Goal: Check status: Check status

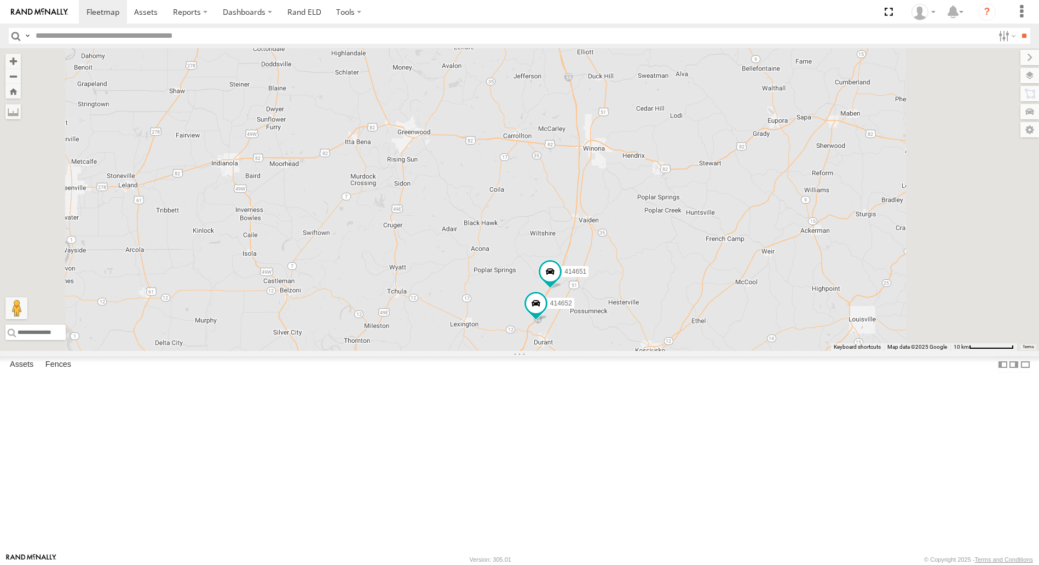
click at [0, 0] on div "361082" at bounding box center [0, 0] width 0 height 0
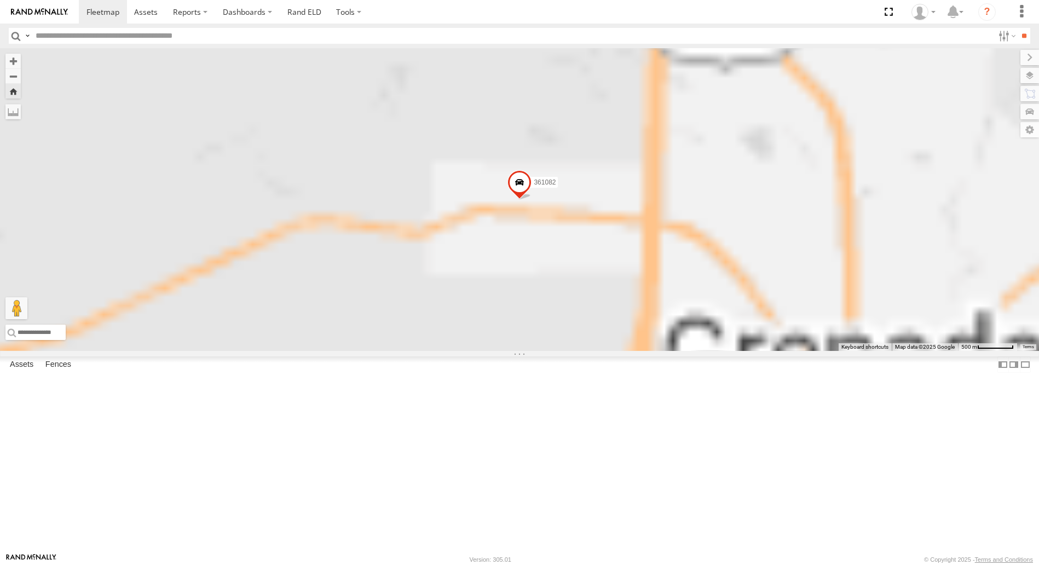
click at [0, 0] on div "361082" at bounding box center [0, 0] width 0 height 0
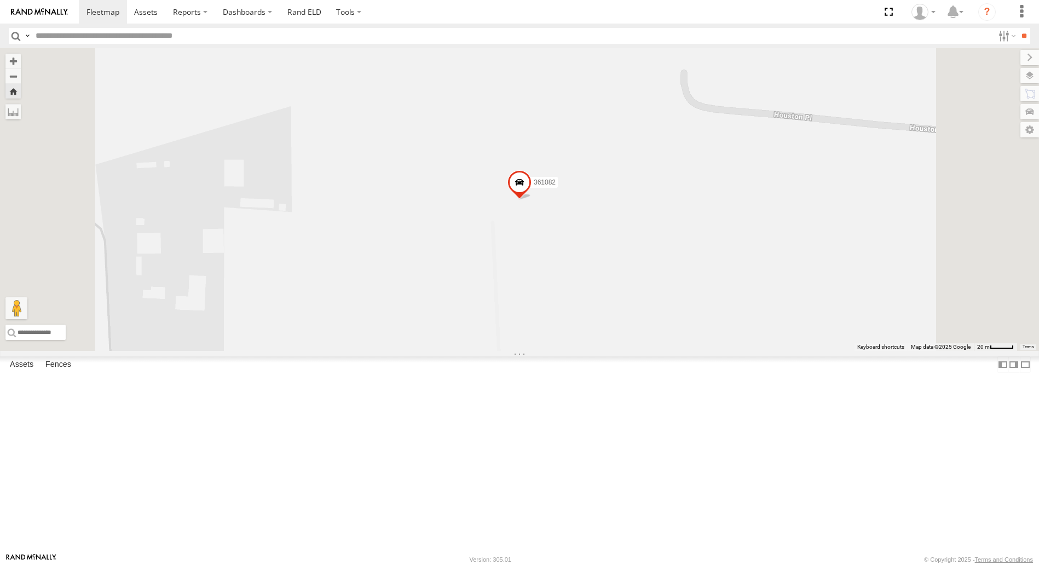
click at [531, 200] on span at bounding box center [519, 185] width 24 height 30
click at [534, 187] on label at bounding box center [523, 184] width 21 height 8
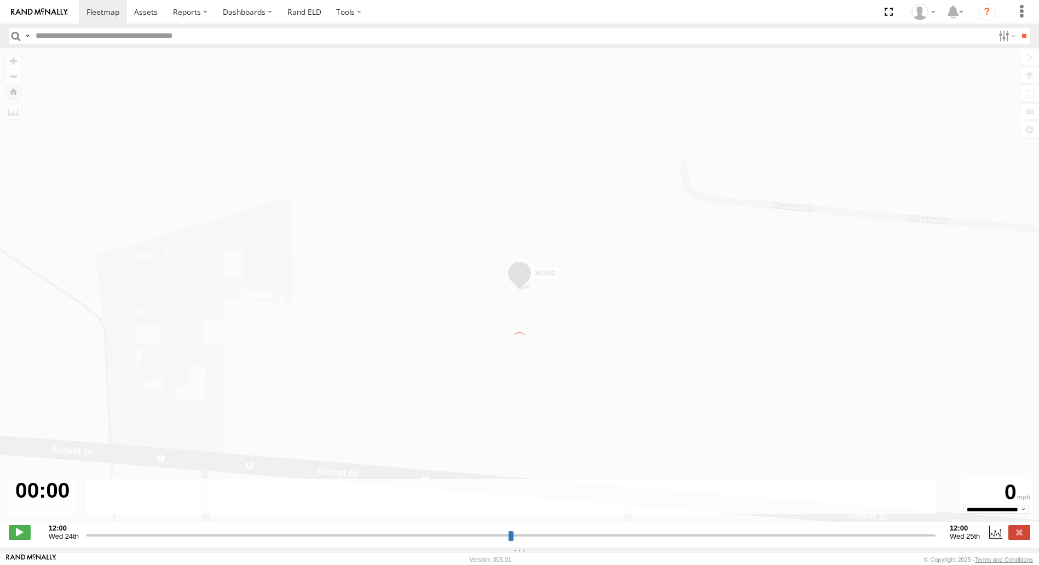
type input "**********"
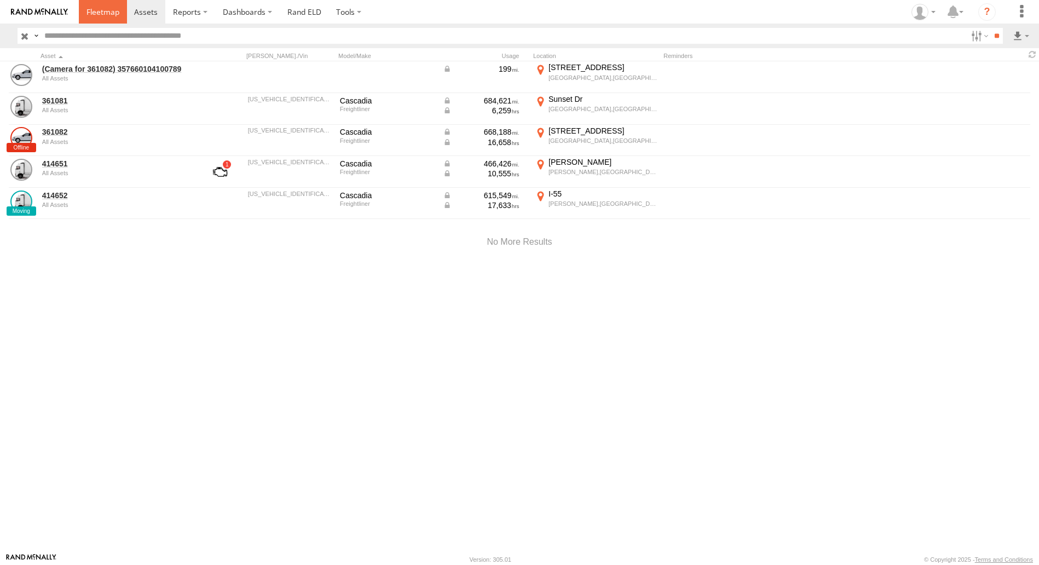
click at [109, 13] on span at bounding box center [102, 12] width 33 height 10
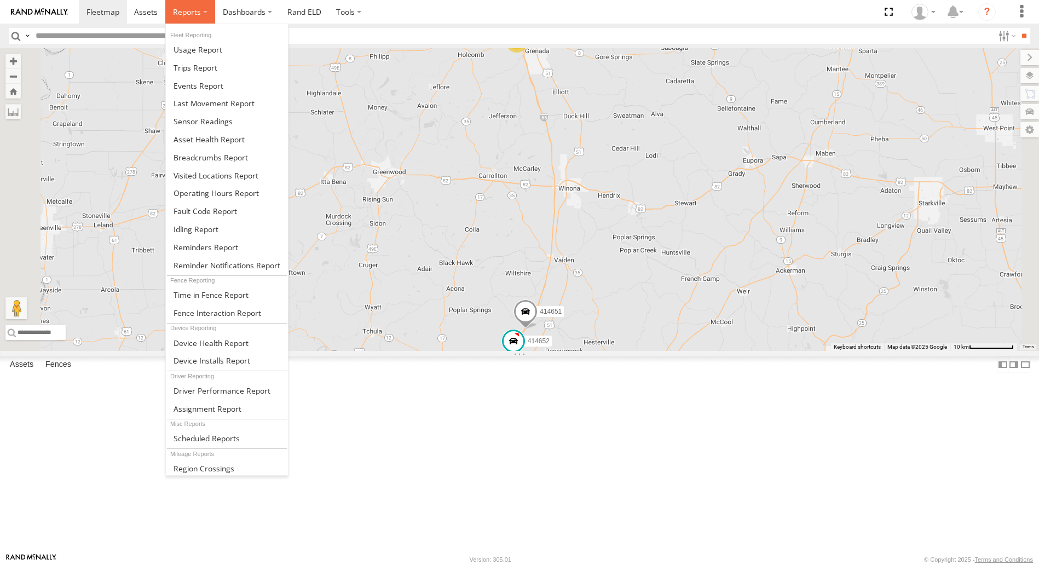
click at [202, 15] on label at bounding box center [190, 12] width 50 height 24
click at [210, 208] on span at bounding box center [204, 211] width 63 height 10
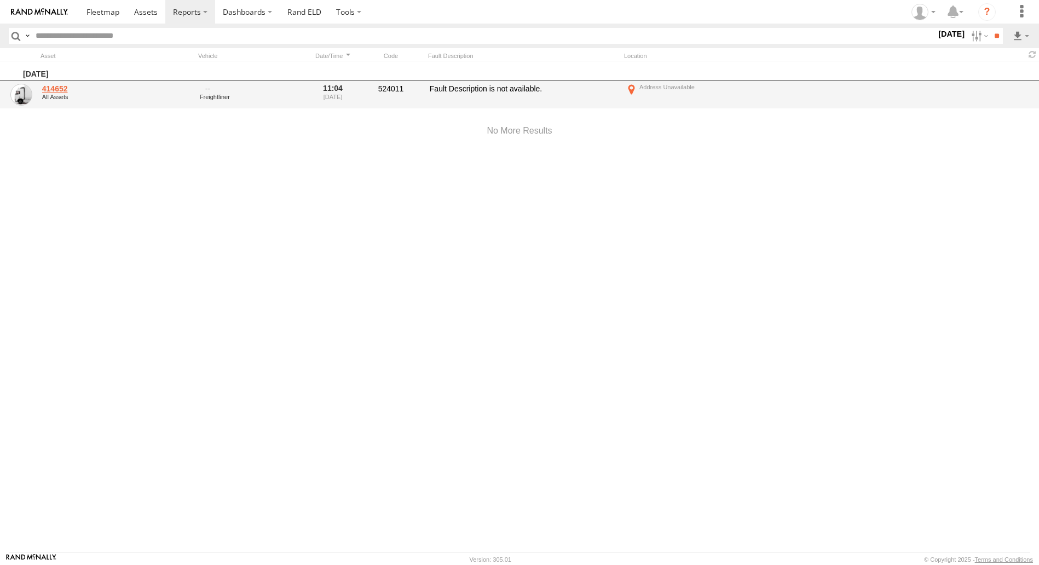
click at [53, 87] on link "414652" at bounding box center [117, 89] width 150 height 10
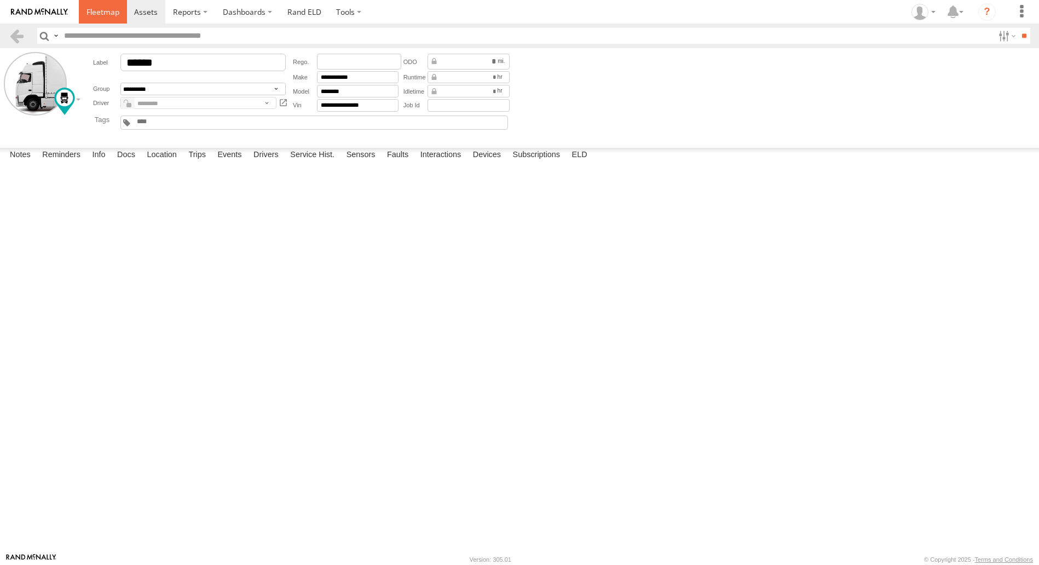
click at [107, 10] on span at bounding box center [102, 12] width 33 height 10
